Goal: Task Accomplishment & Management: Complete application form

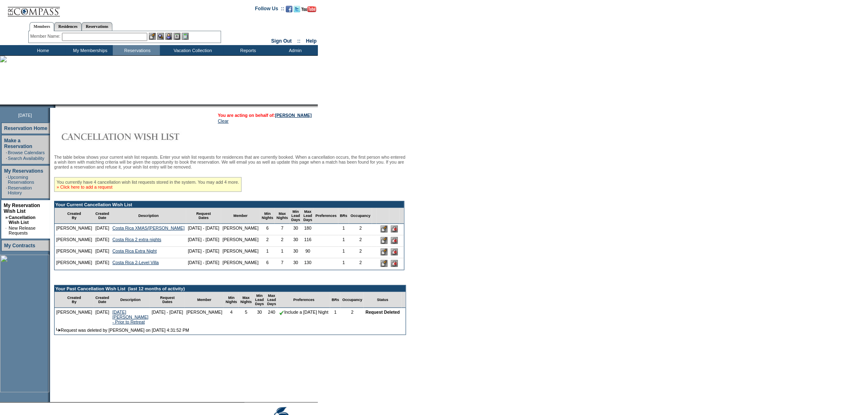
click at [112, 190] on link "» Click here to add a request" at bounding box center [85, 187] width 56 height 5
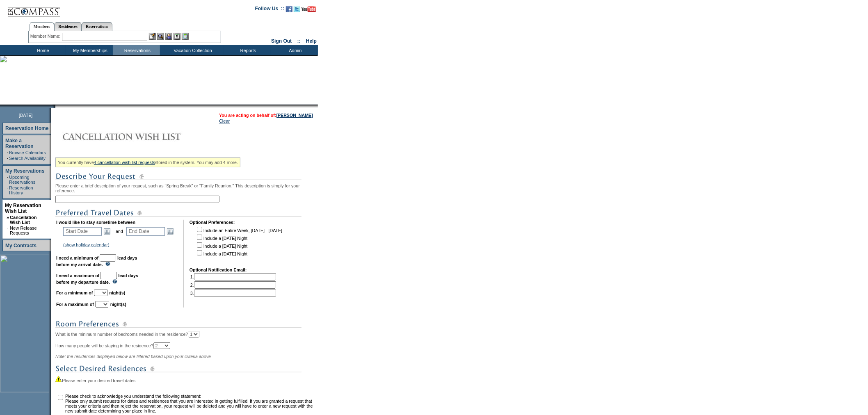
click at [154, 201] on input "text" at bounding box center [137, 199] width 164 height 7
type input "Kapalua Extra nights"
click at [109, 229] on link "Open the calendar popup." at bounding box center [107, 231] width 9 height 9
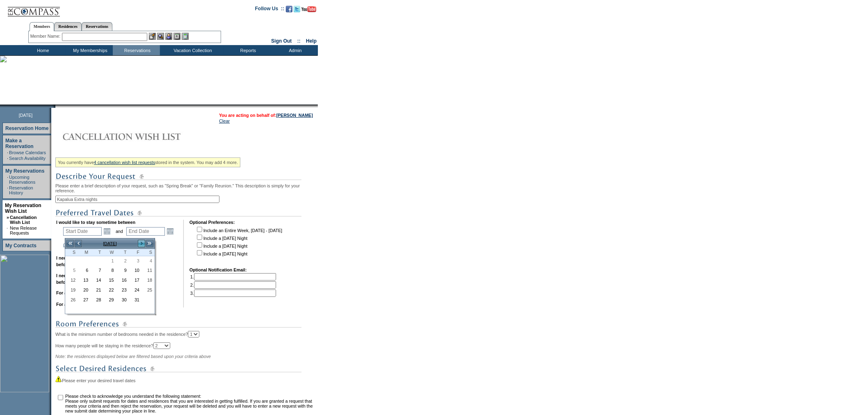
click at [140, 241] on link ">" at bounding box center [141, 244] width 8 height 8
click at [78, 242] on link "<" at bounding box center [78, 244] width 8 height 8
click at [100, 305] on link "25" at bounding box center [97, 300] width 12 height 9
type input "2025-11-25"
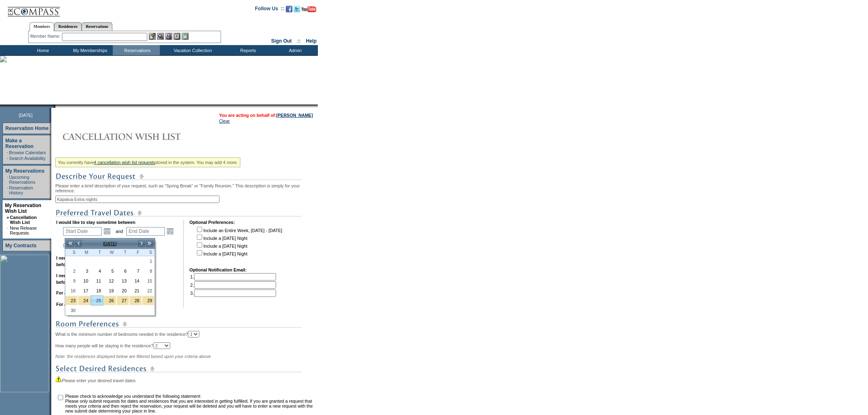
type input "2025-11-26"
type input "11/25/2025"
type input "11/26/2025"
type input "55"
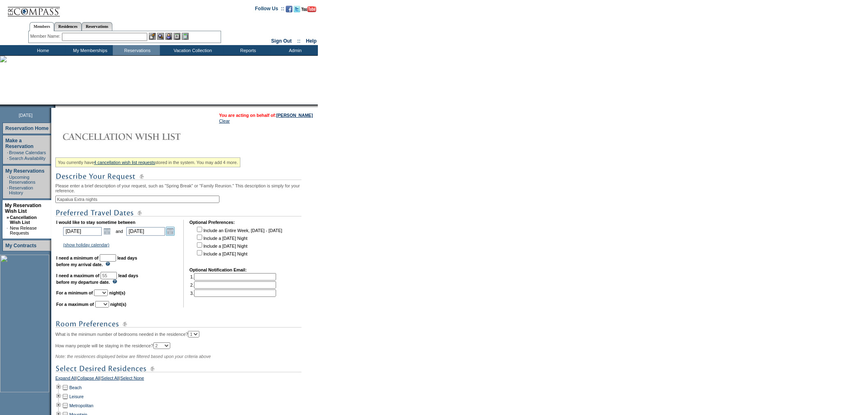
click at [171, 234] on link "Open the calendar popup." at bounding box center [170, 231] width 9 height 9
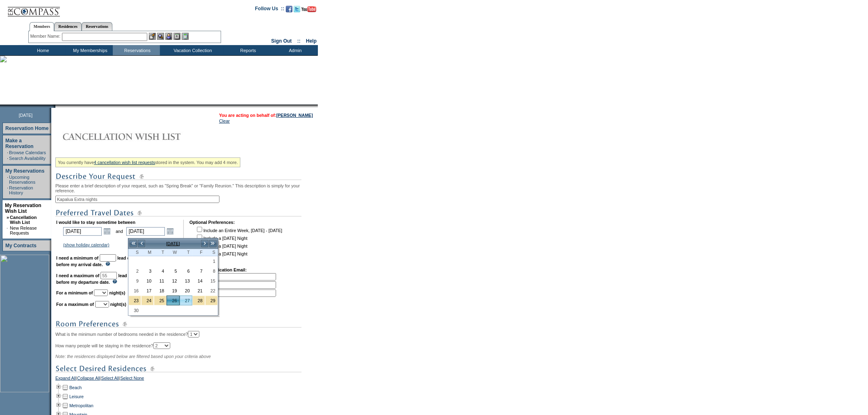
click at [184, 303] on link "27" at bounding box center [186, 300] width 12 height 9
type input "2025-11-27"
type input "11/27/2025"
type input "56"
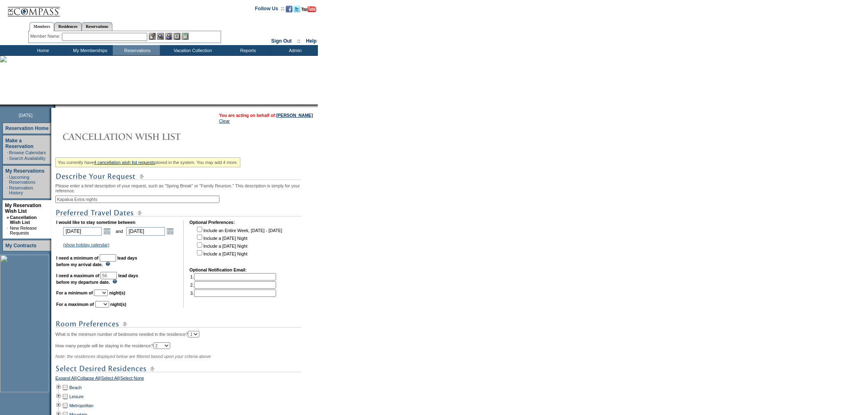
drag, startPoint x: 118, startPoint y: 258, endPoint x: 118, endPoint y: 264, distance: 5.8
click at [116, 258] on input "text" at bounding box center [108, 257] width 16 height 7
type input "30"
click at [108, 296] on select "1 2 3 4 5 6 7 8 9 10 11 12 13 14" at bounding box center [101, 293] width 14 height 7
select select "2"
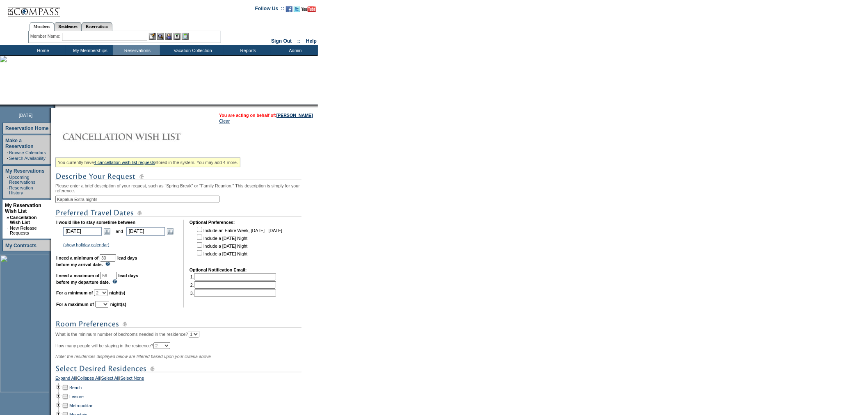
click at [104, 293] on select "1 2 3 4 5 6 7 8 9 10 11 12 13 14" at bounding box center [101, 293] width 14 height 7
click at [109, 308] on select "1 2 3 4 5 6 7 8 9 10 11 12 13 14" at bounding box center [102, 304] width 14 height 7
select select "2"
click at [105, 305] on select "1 2 3 4 5 6 7 8 9 10 11 12 13 14" at bounding box center [102, 304] width 14 height 7
click at [108, 295] on select "1 2 3 4 5 6 7 8 9 10 11 12 13 14" at bounding box center [101, 293] width 14 height 7
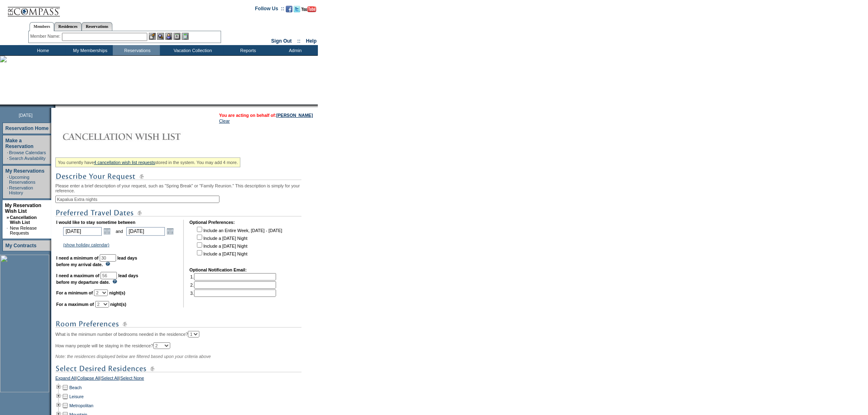
click at [104, 293] on select "1 2 3 4 5 6 7 8 9 10 11 12 13 14" at bounding box center [101, 293] width 14 height 7
click at [107, 234] on link "Open the calendar popup." at bounding box center [107, 231] width 9 height 9
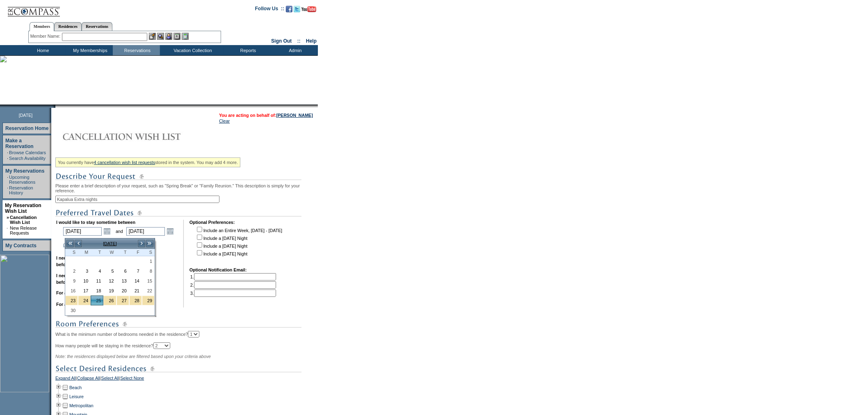
click at [186, 255] on td at bounding box center [187, 264] width 4 height 88
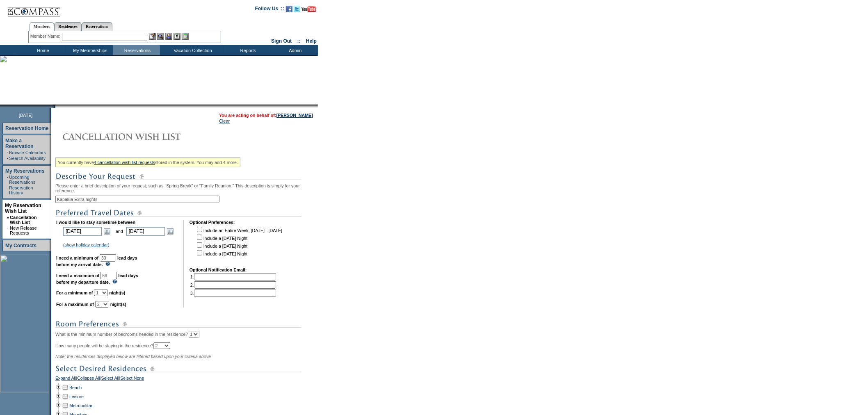
click at [108, 296] on select "1 2 3 4 5 6 7 8 9 10 11 12 13 14" at bounding box center [101, 293] width 14 height 7
select select "2"
click at [104, 293] on select "1 2 3 4 5 6 7 8 9 10 11 12 13 14" at bounding box center [101, 293] width 14 height 7
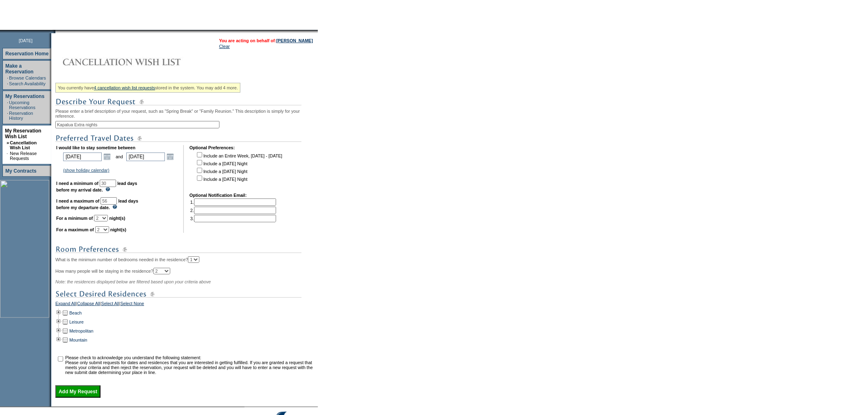
scroll to position [130, 0]
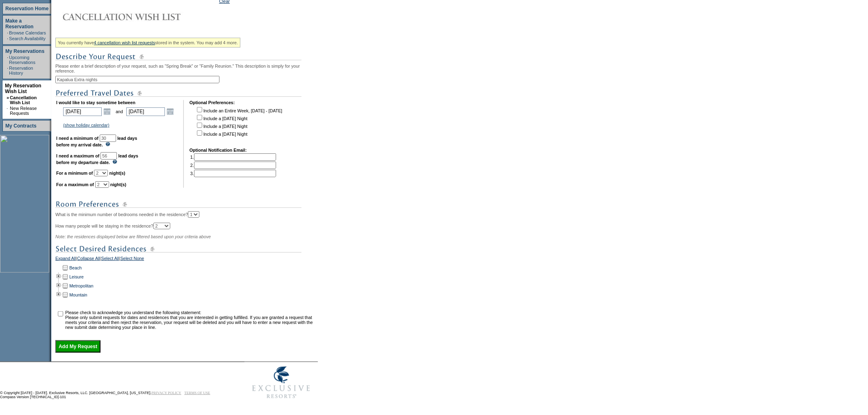
click at [61, 263] on td at bounding box center [58, 267] width 7 height 9
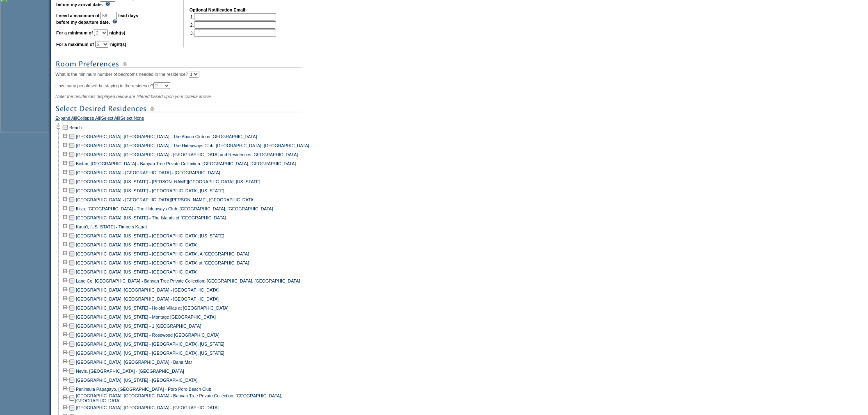
scroll to position [313, 0]
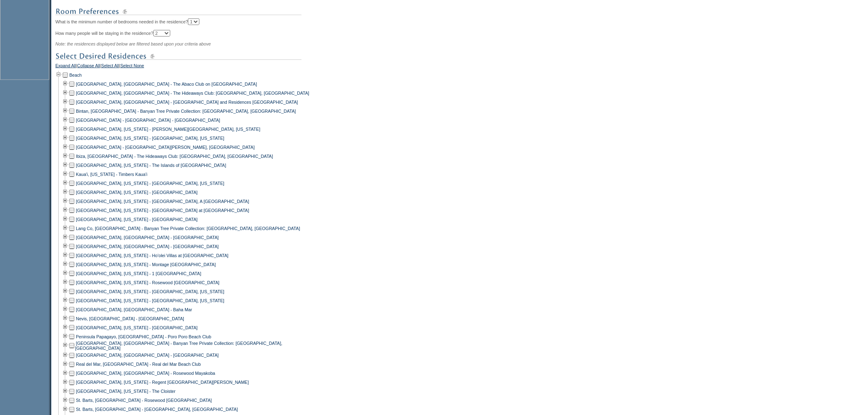
click at [75, 269] on td at bounding box center [72, 264] width 7 height 9
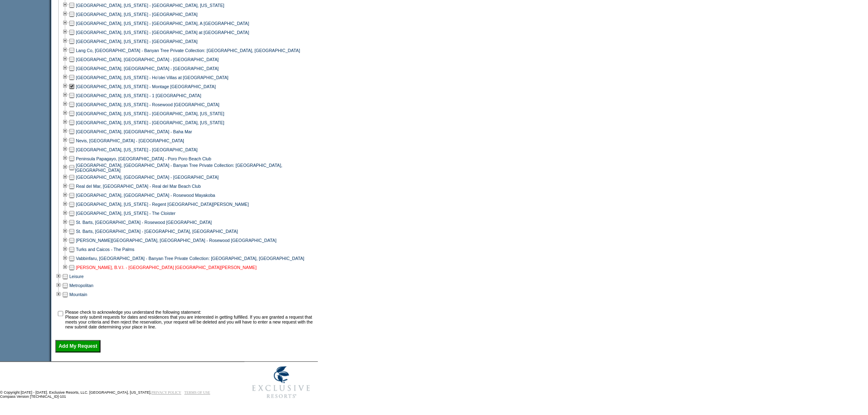
scroll to position [501, 0]
click at [63, 311] on input "checkbox" at bounding box center [60, 313] width 5 height 5
checkbox input "true"
click at [79, 346] on input "Add My Request" at bounding box center [77, 347] width 45 height 12
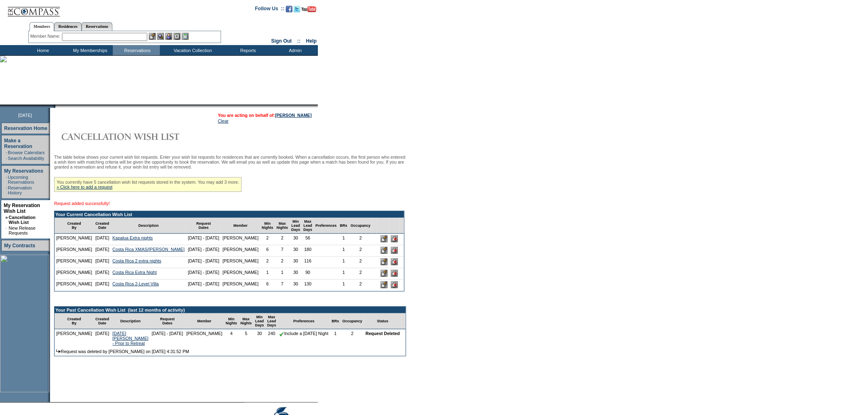
drag, startPoint x: 44, startPoint y: 50, endPoint x: 55, endPoint y: 52, distance: 11.2
click at [43, 50] on td "Home" at bounding box center [41, 50] width 47 height 10
